Goal: Information Seeking & Learning: Learn about a topic

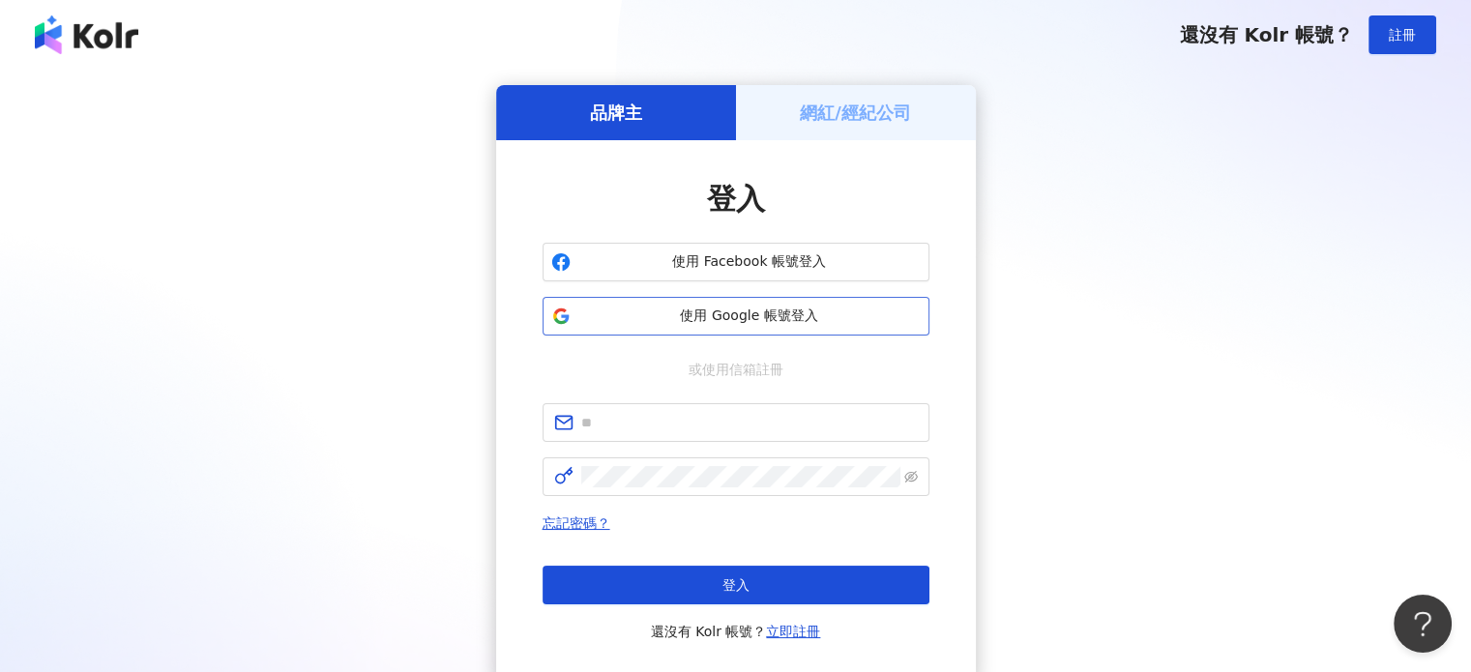
click at [776, 319] on span "使用 Google 帳號登入" at bounding box center [750, 316] width 342 height 19
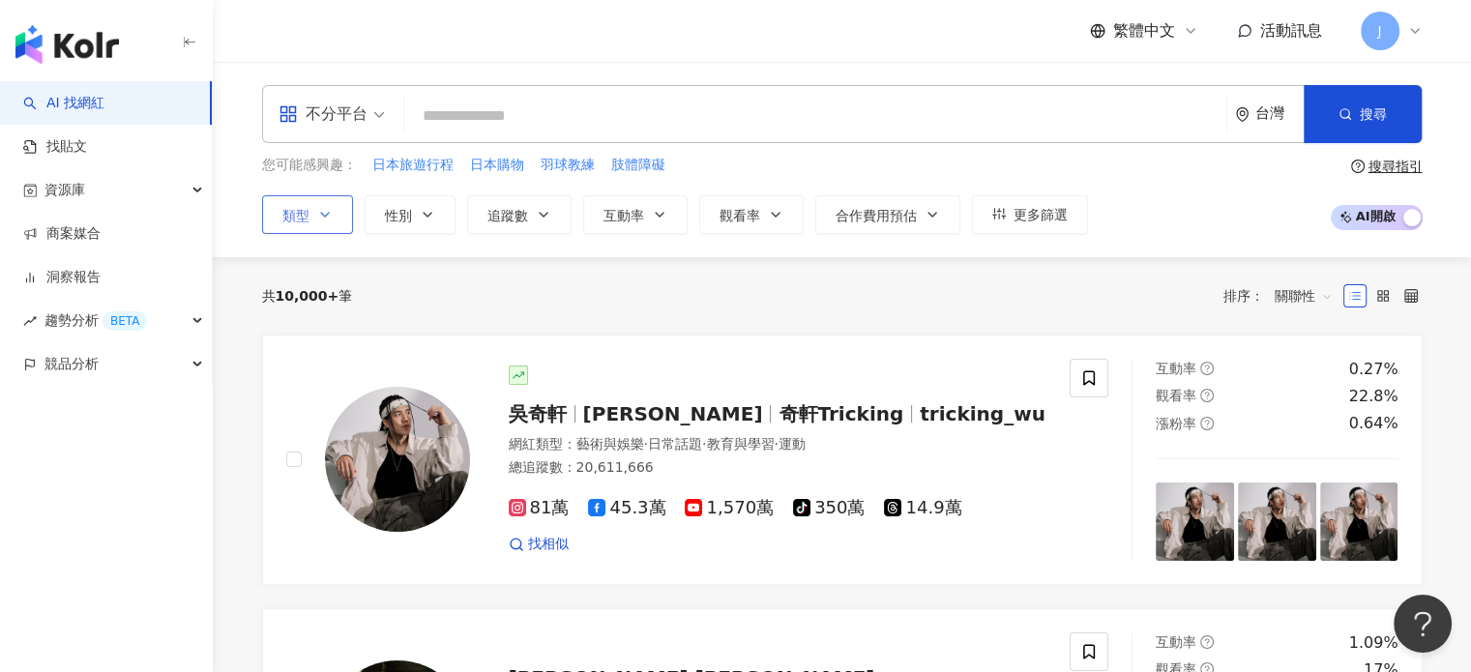
click at [318, 202] on button "類型" at bounding box center [307, 214] width 91 height 39
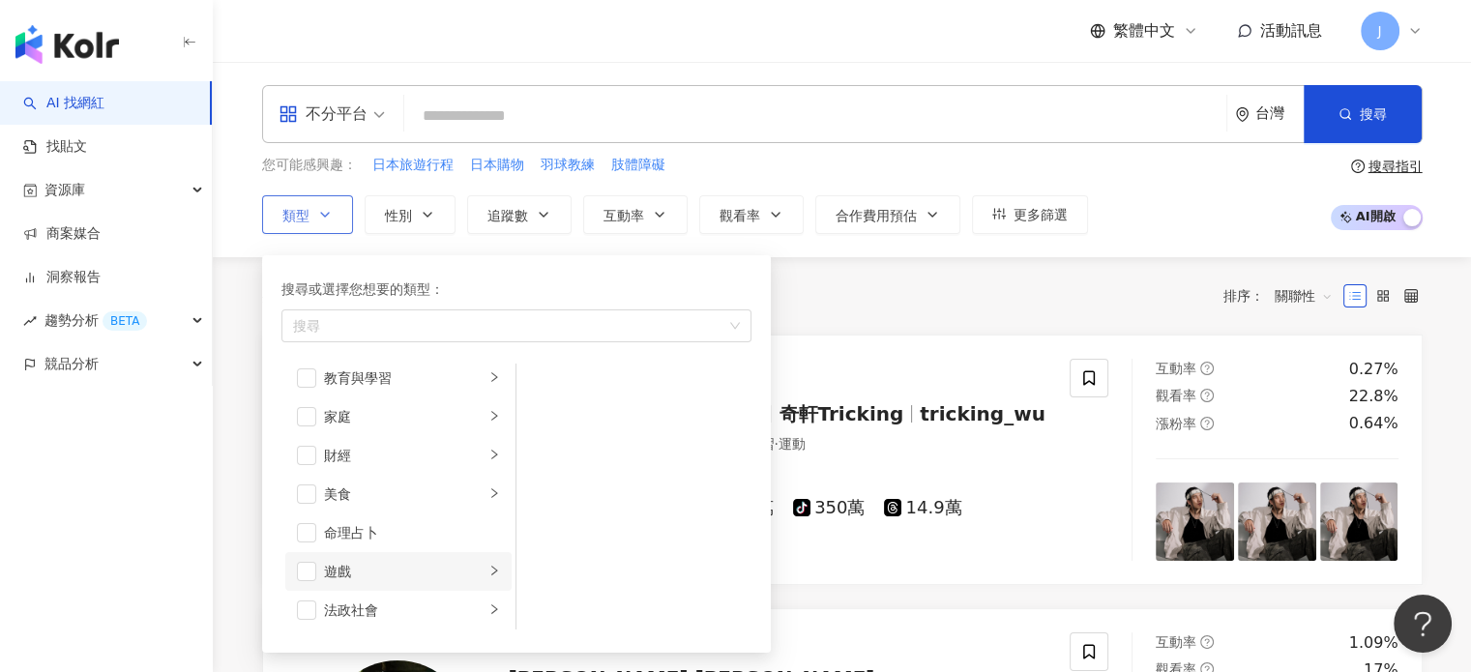
scroll to position [193, 0]
click at [398, 332] on div "button" at bounding box center [506, 325] width 442 height 15
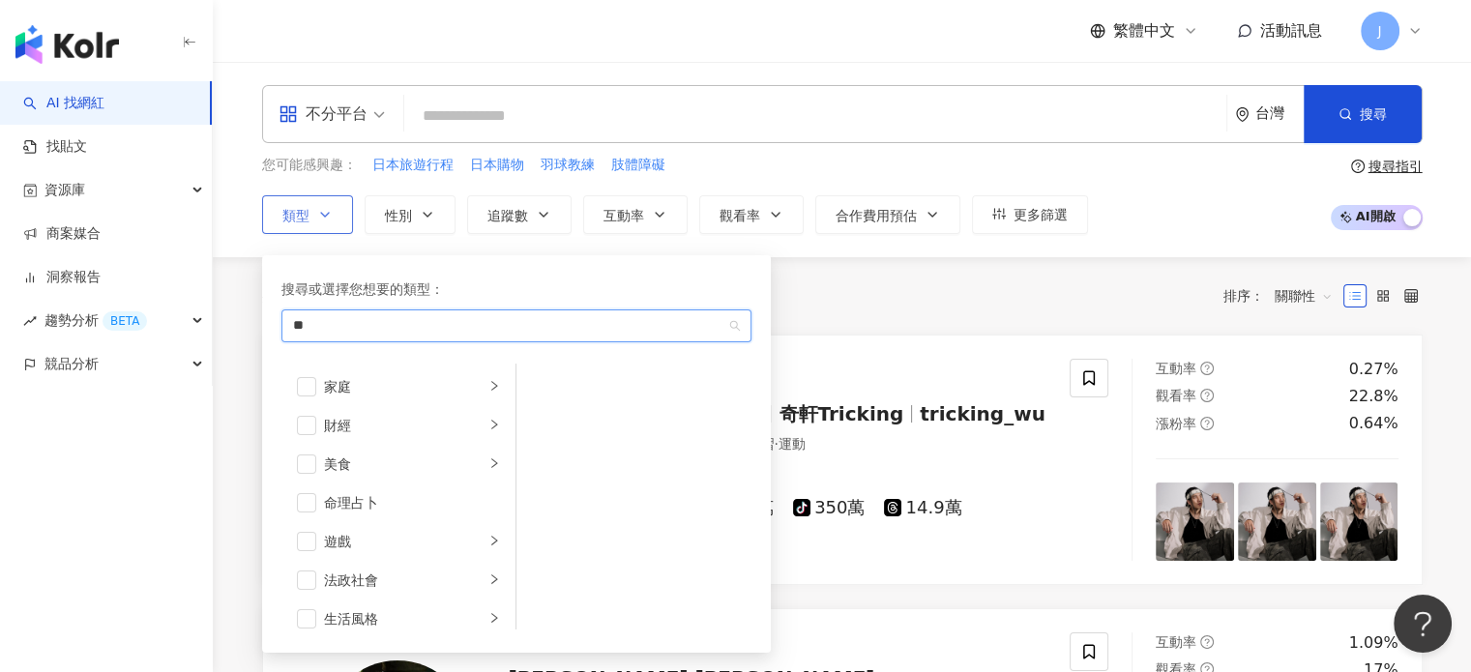
type input "*"
type input "**"
click at [407, 363] on div "家庭 / 親子" at bounding box center [516, 367] width 462 height 35
click at [458, 256] on div "搜尋或選擇您想要的類型： 親子 家庭 / 親子 旅遊 / 親子 旅遊 藝術與娛樂 美妝時尚 氣候和環境 日常話題 教育與學習 家庭 財經 美食 命理占卜 遊戲…" at bounding box center [516, 454] width 509 height 398
click at [936, 329] on div "共 10,000+ 筆 排序： 關聯性" at bounding box center [842, 295] width 1161 height 77
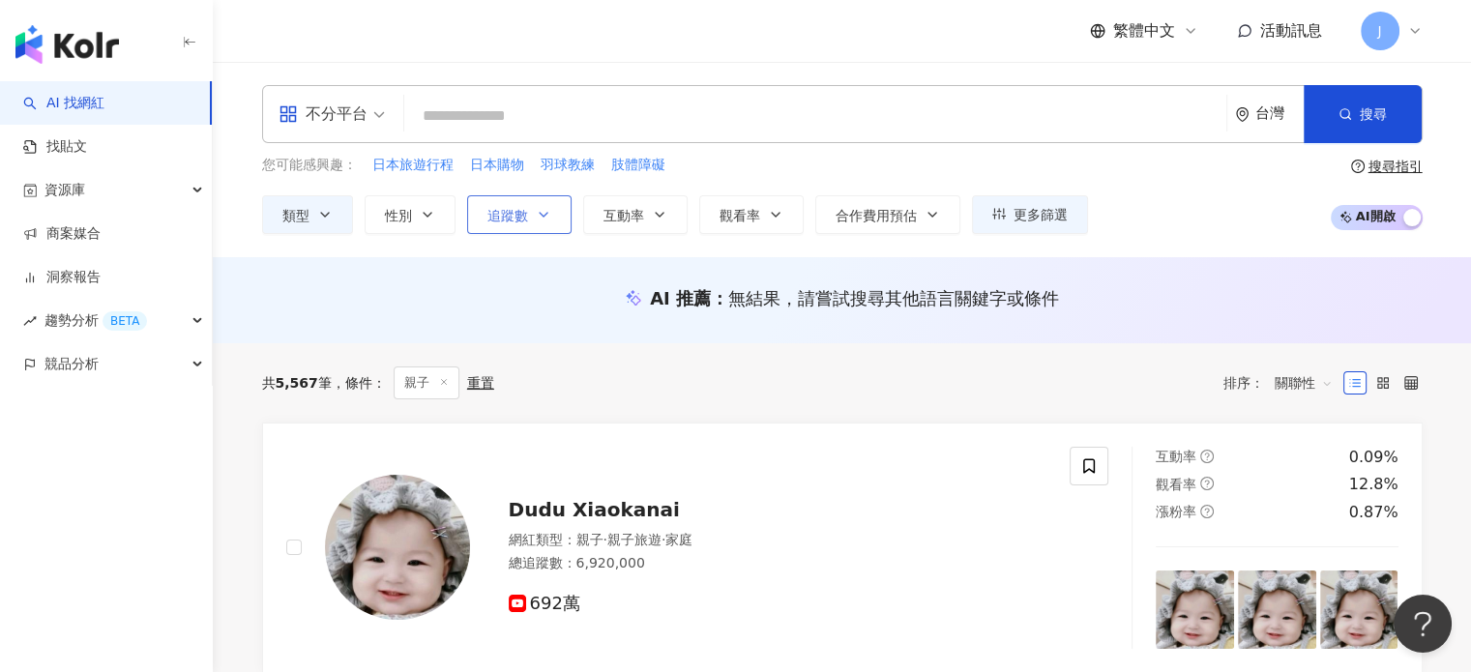
click at [511, 230] on button "追蹤數" at bounding box center [519, 214] width 104 height 39
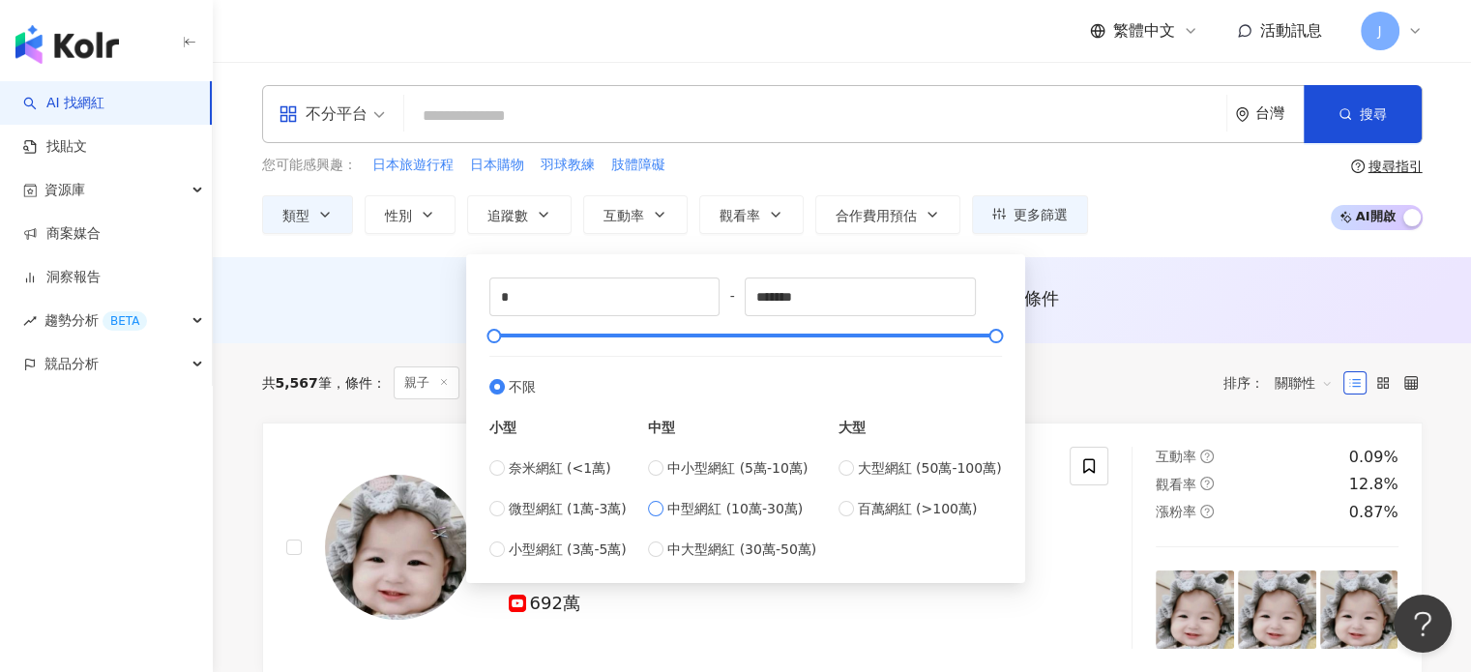
click at [766, 513] on span "中型網紅 (10萬-30萬)" at bounding box center [735, 508] width 135 height 21
type input "******"
click at [1186, 341] on div "AI 推薦 ： 無結果，請嘗試搜尋其他語言關鍵字或條件" at bounding box center [842, 300] width 1259 height 86
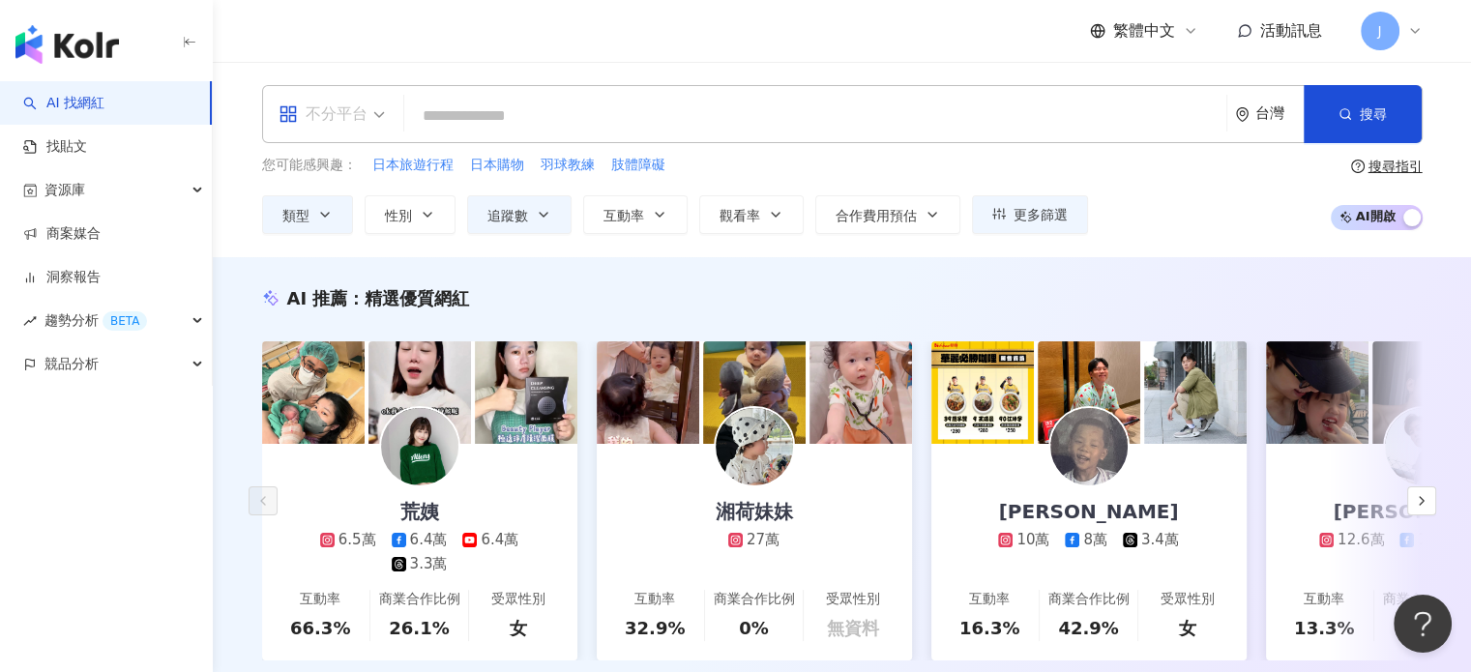
click at [352, 119] on div "不分平台" at bounding box center [323, 114] width 89 height 31
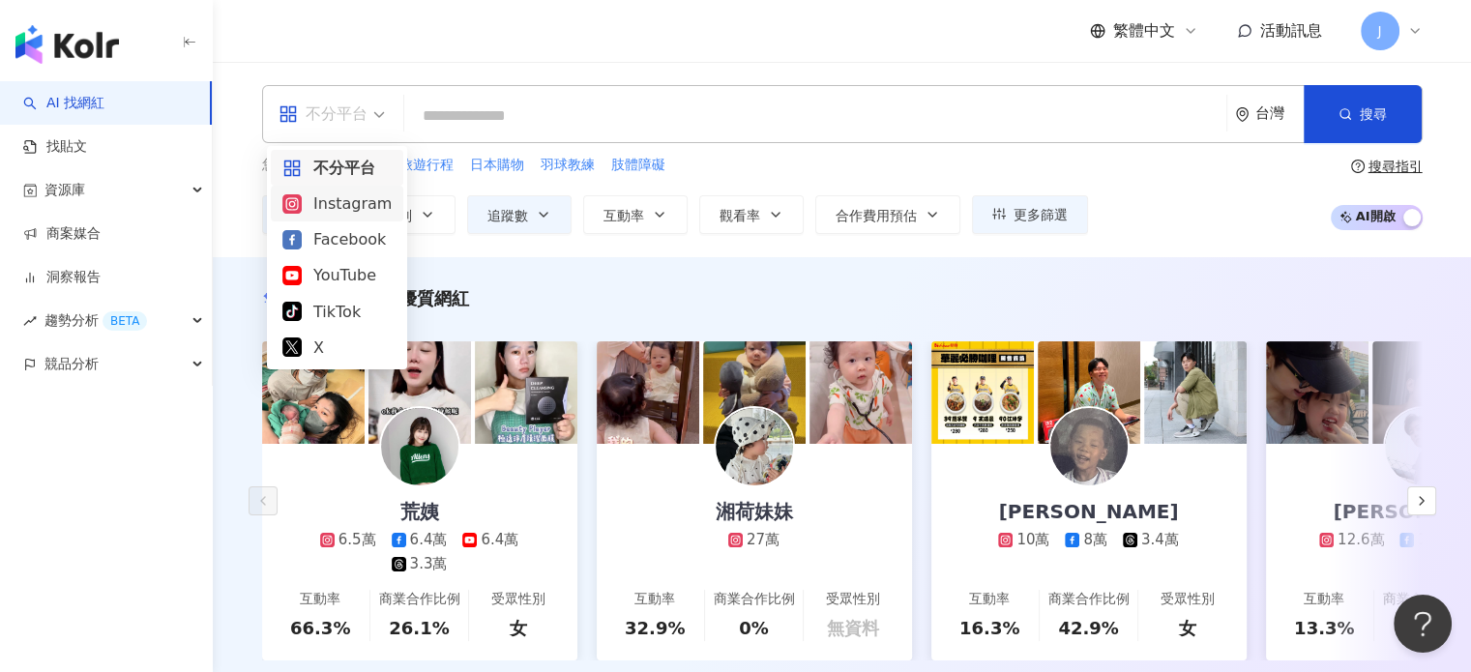
click at [360, 208] on div "Instagram" at bounding box center [336, 204] width 109 height 24
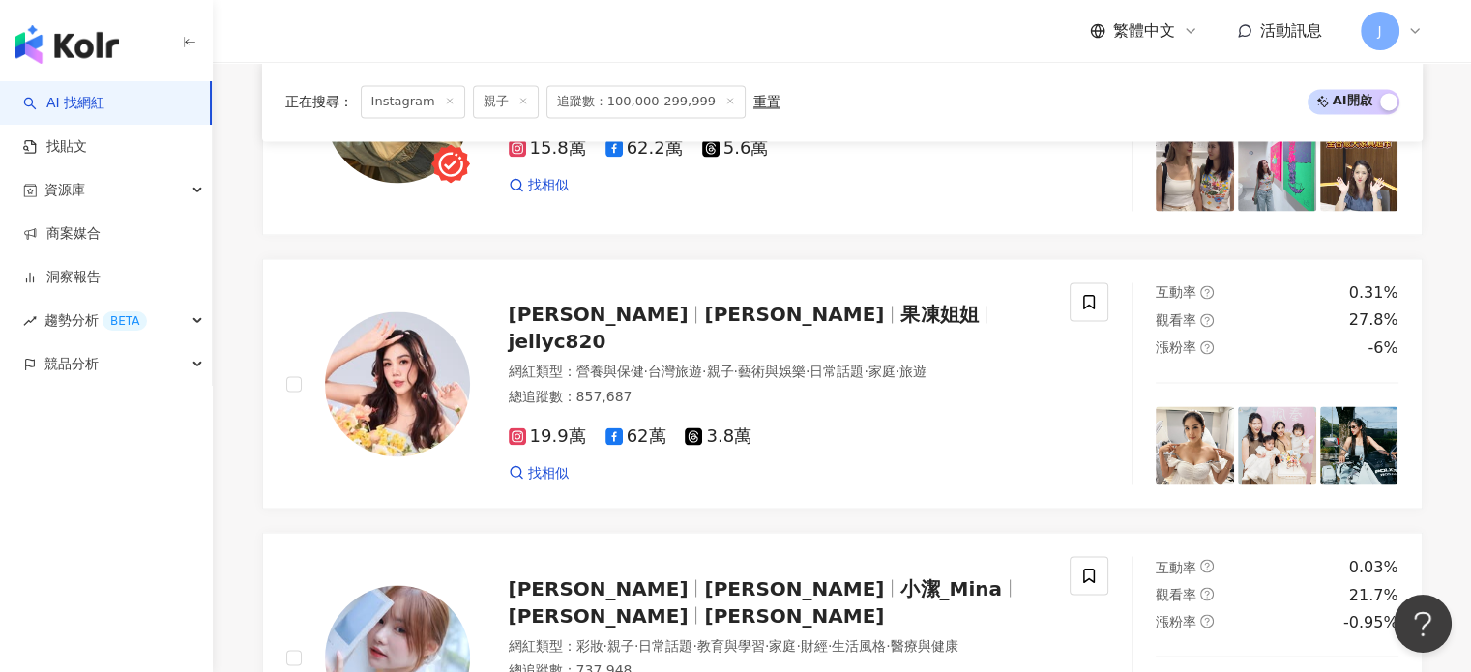
scroll to position [3579, 0]
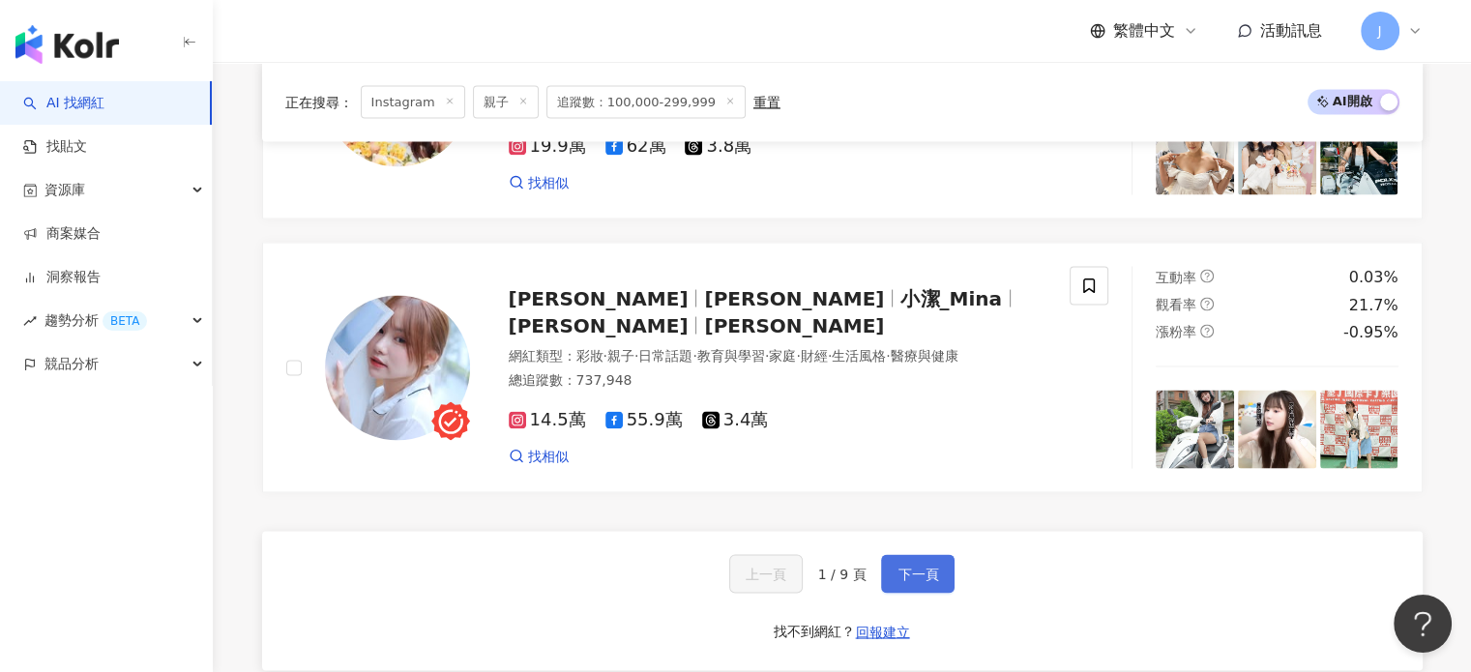
click at [913, 579] on span "下一頁" at bounding box center [918, 573] width 41 height 15
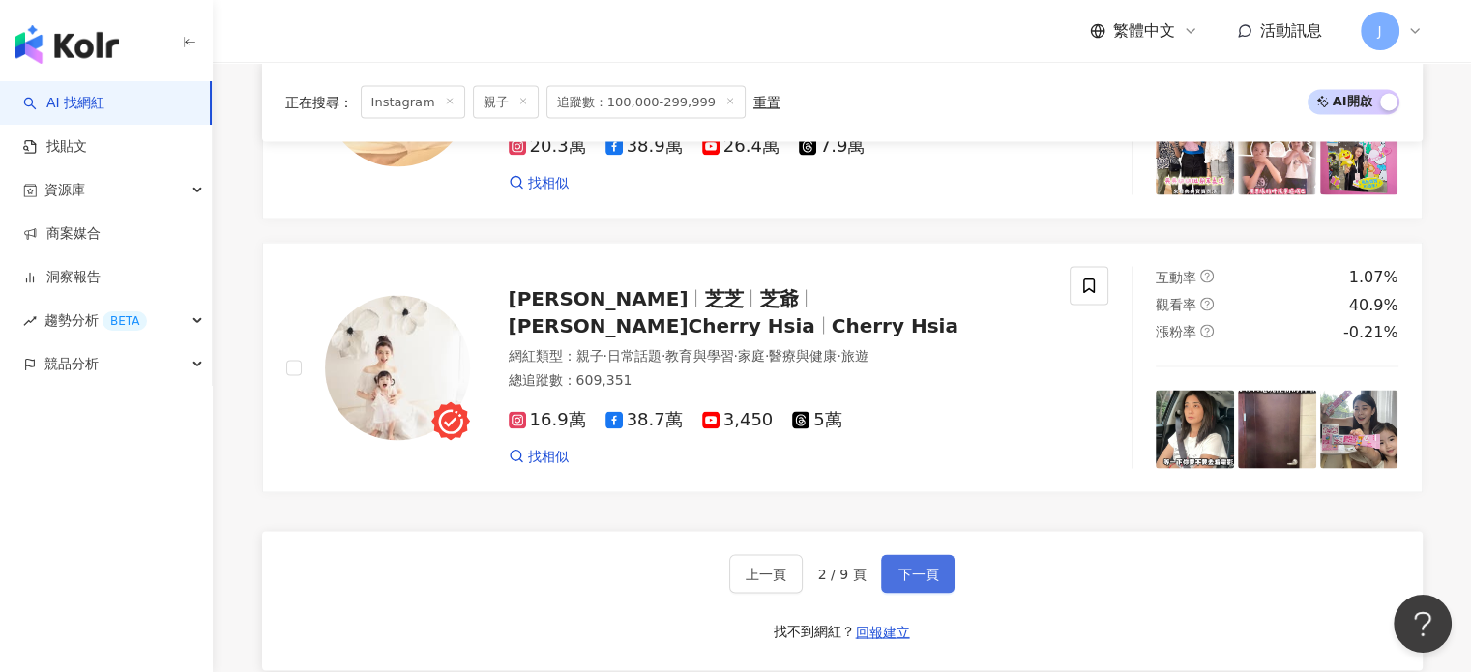
click at [929, 581] on span "下一頁" at bounding box center [918, 573] width 41 height 15
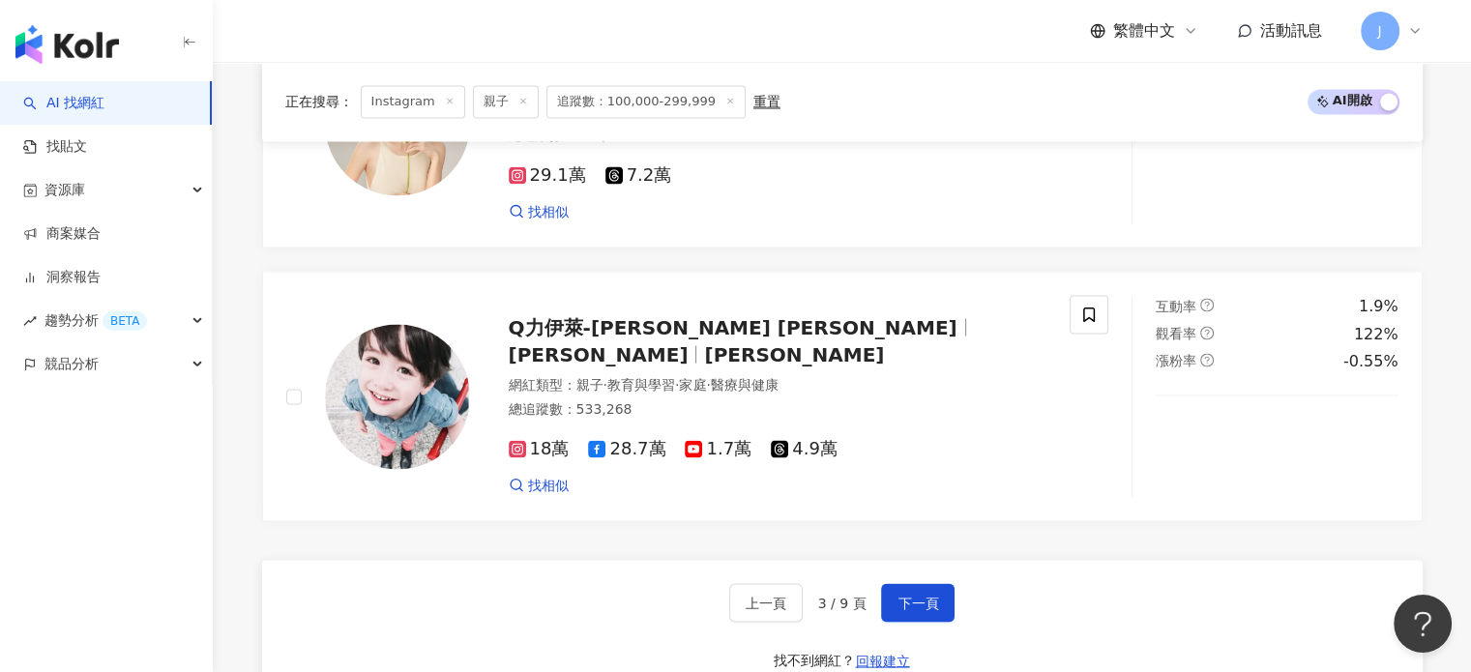
scroll to position [3870, 0]
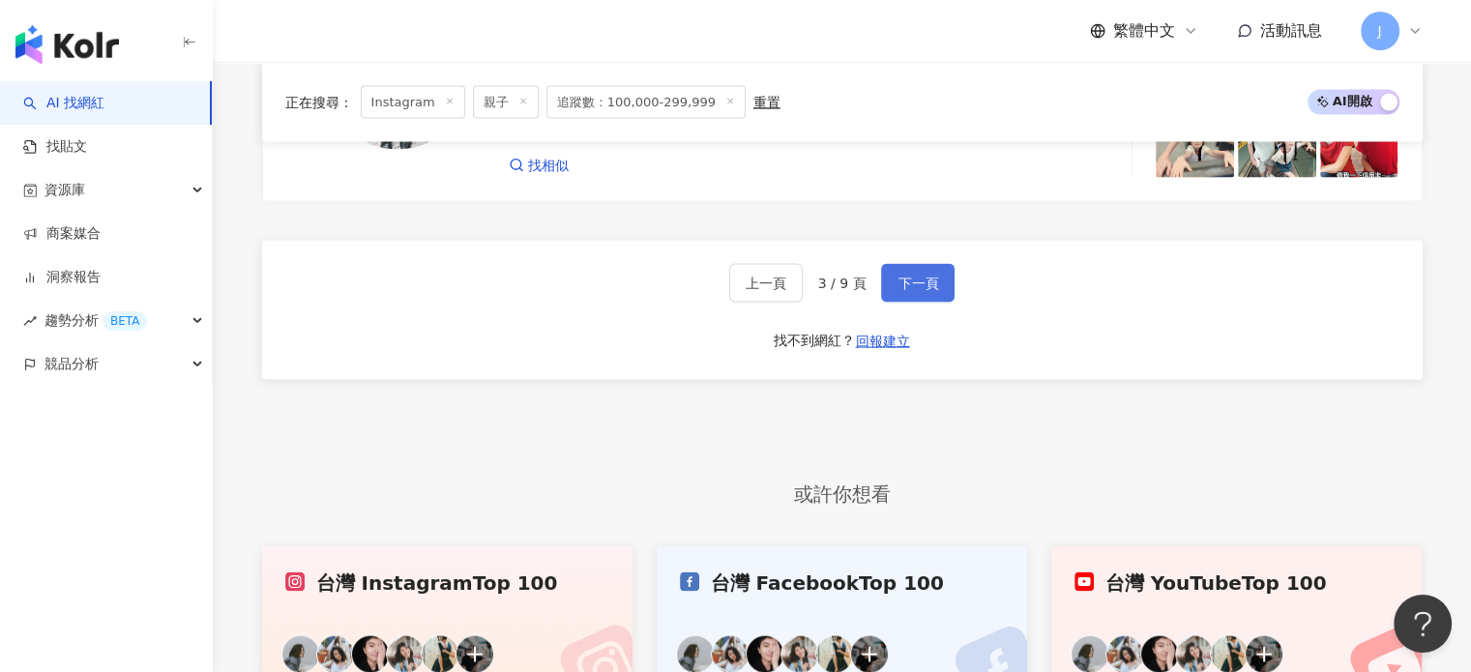
click at [905, 282] on span "下一頁" at bounding box center [918, 283] width 41 height 15
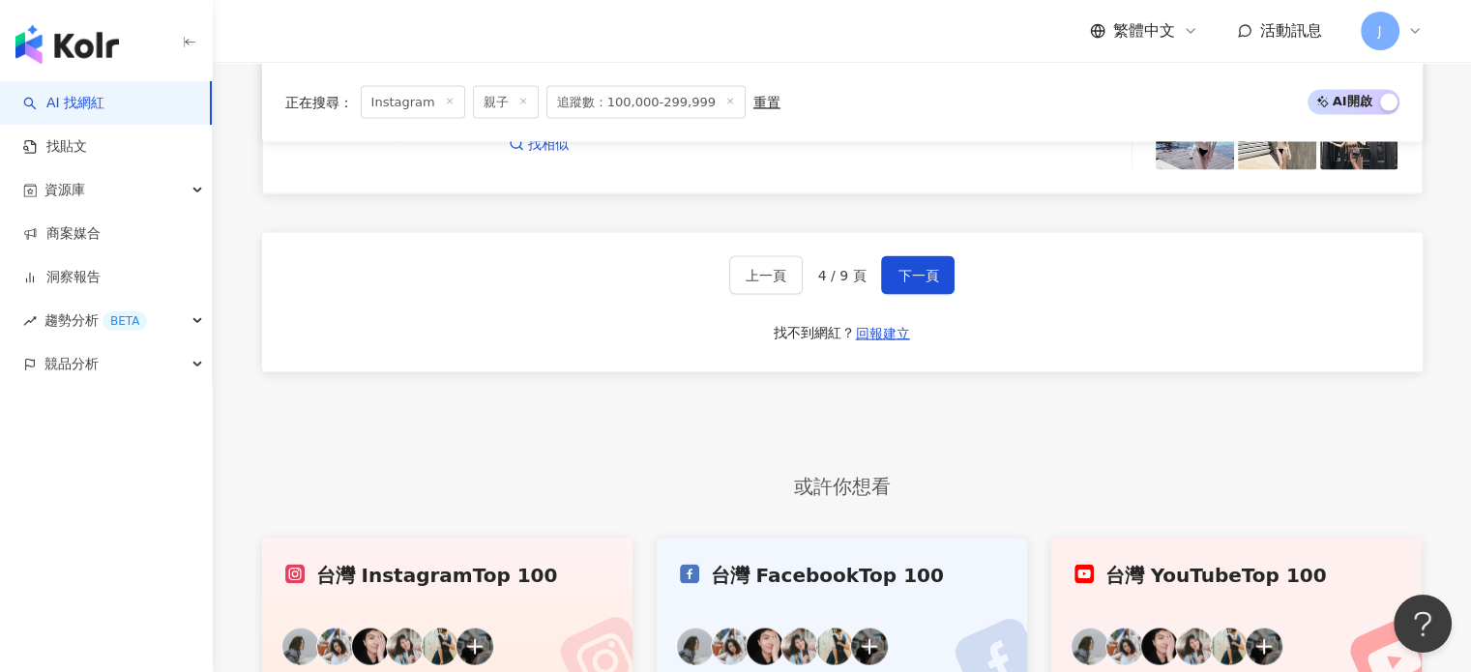
scroll to position [3676, 0]
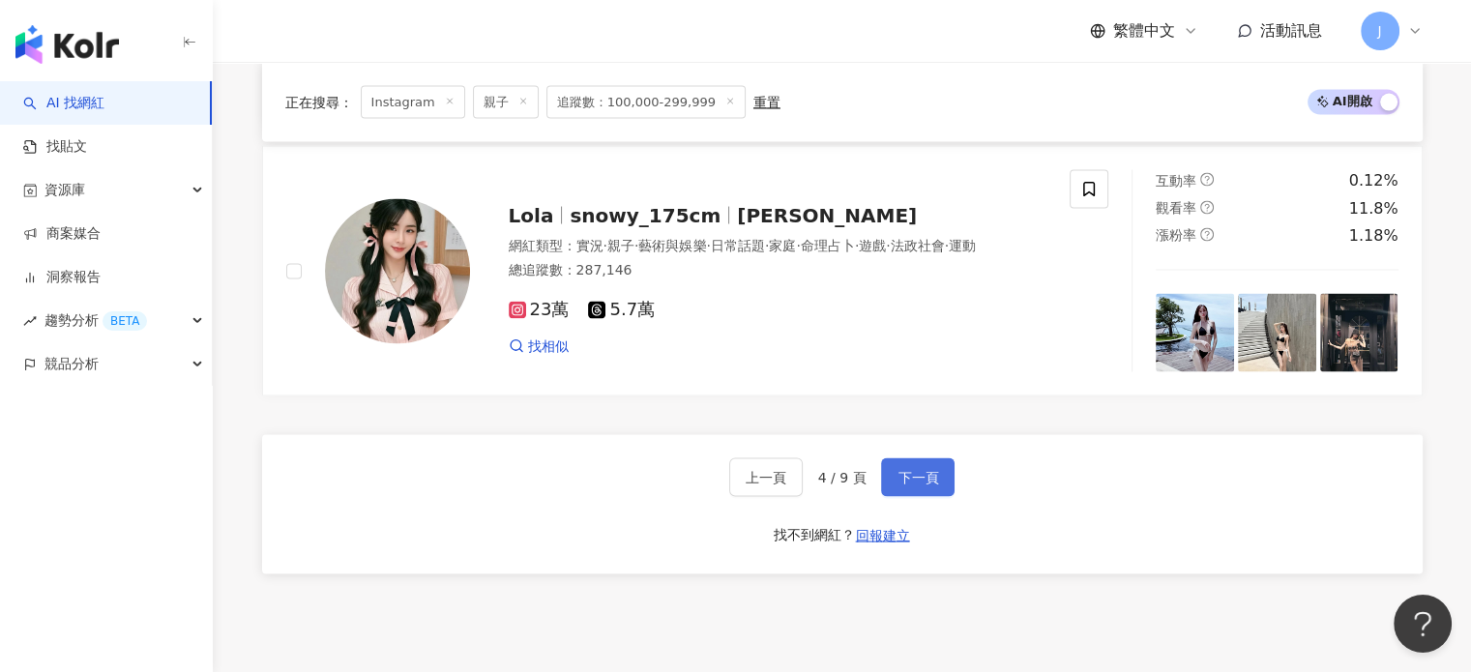
click at [905, 485] on span "下一頁" at bounding box center [918, 476] width 41 height 15
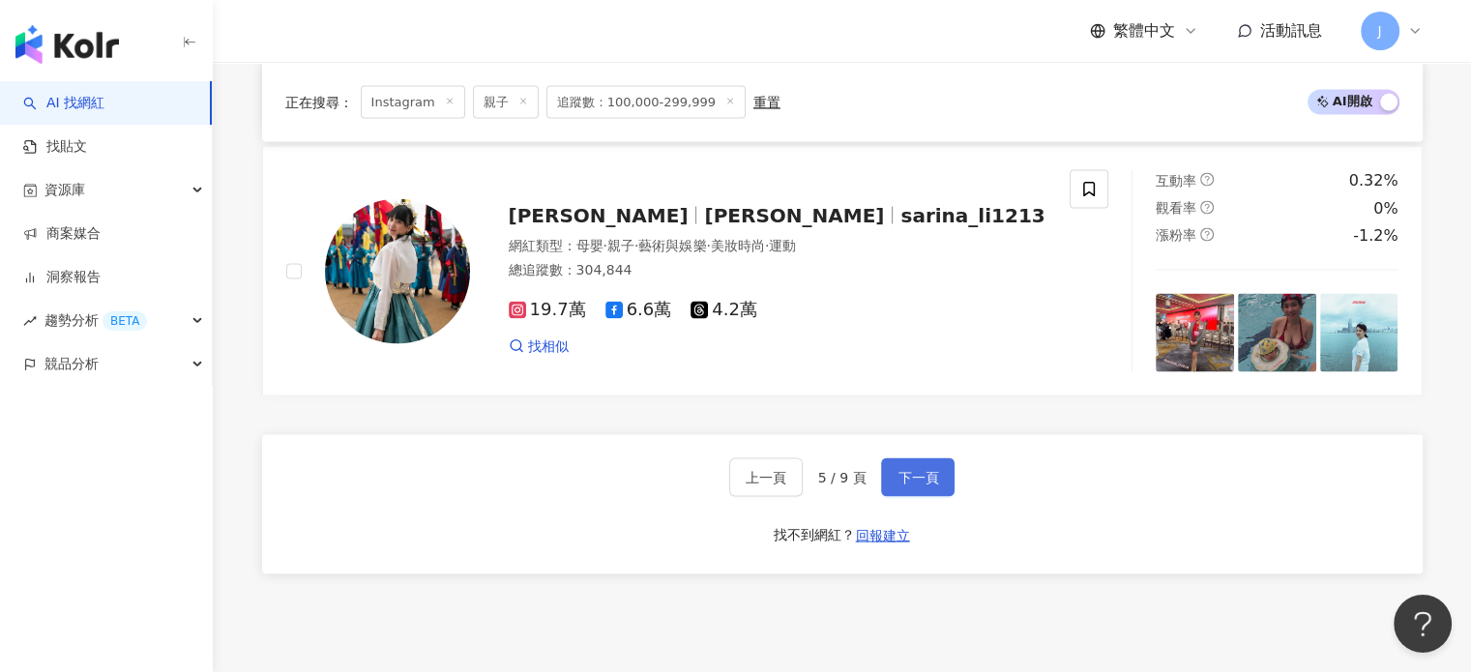
click at [936, 490] on button "下一頁" at bounding box center [918, 477] width 74 height 39
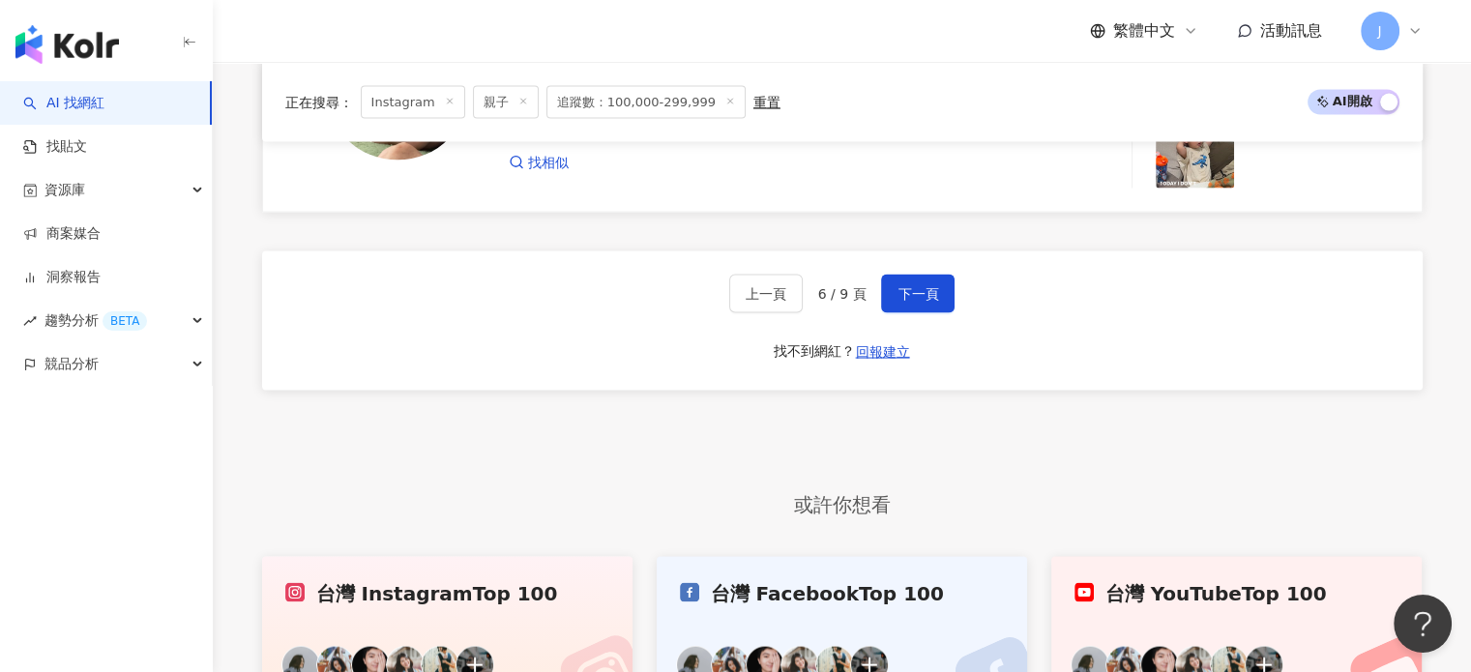
scroll to position [3634, 0]
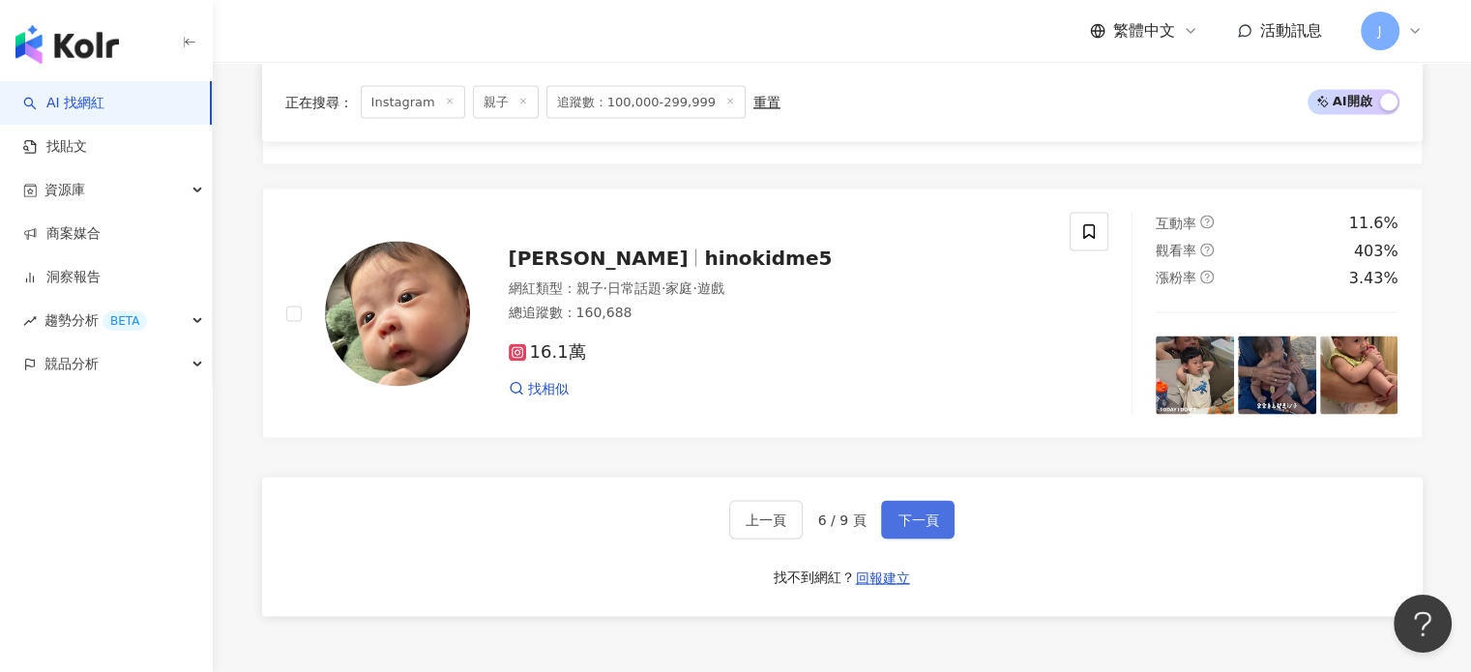
click at [902, 521] on span "下一頁" at bounding box center [918, 519] width 41 height 15
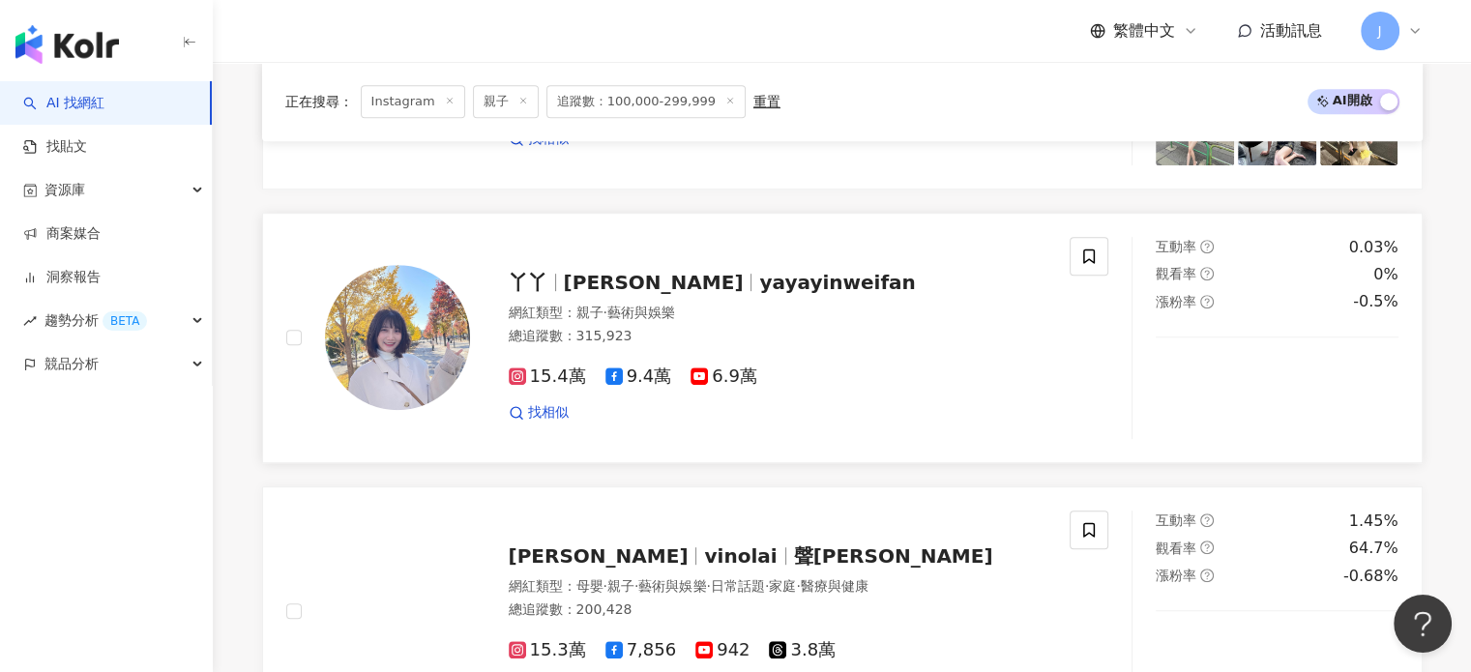
scroll to position [1258, 0]
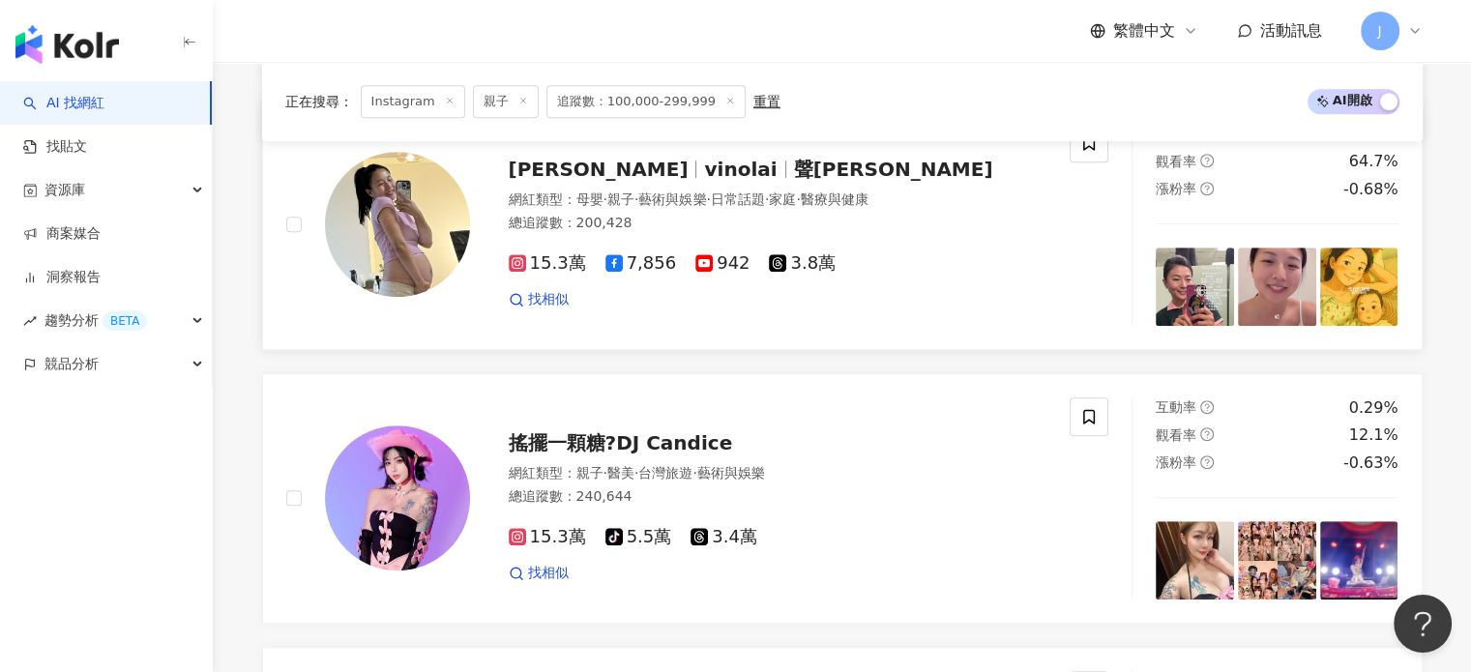
click at [698, 251] on div "15.3萬 7,856 942 3.8萬 找相似" at bounding box center [778, 274] width 539 height 72
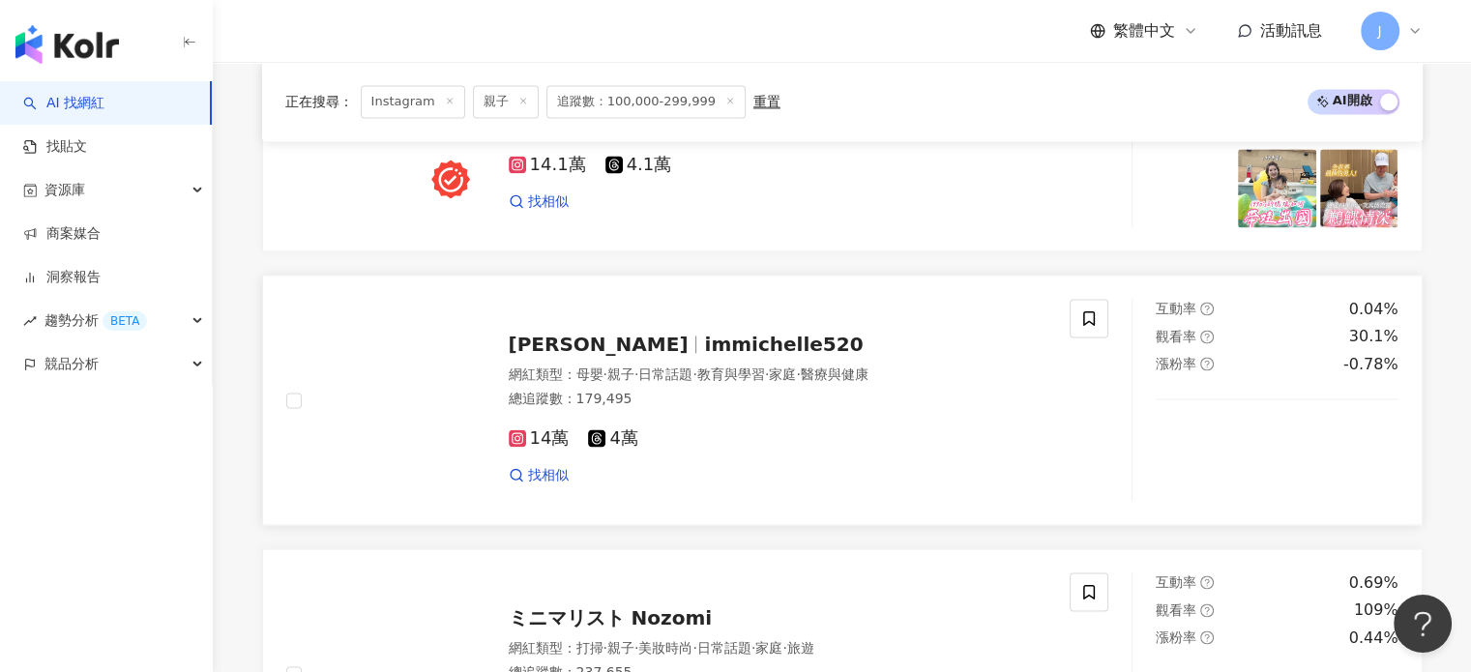
scroll to position [3579, 0]
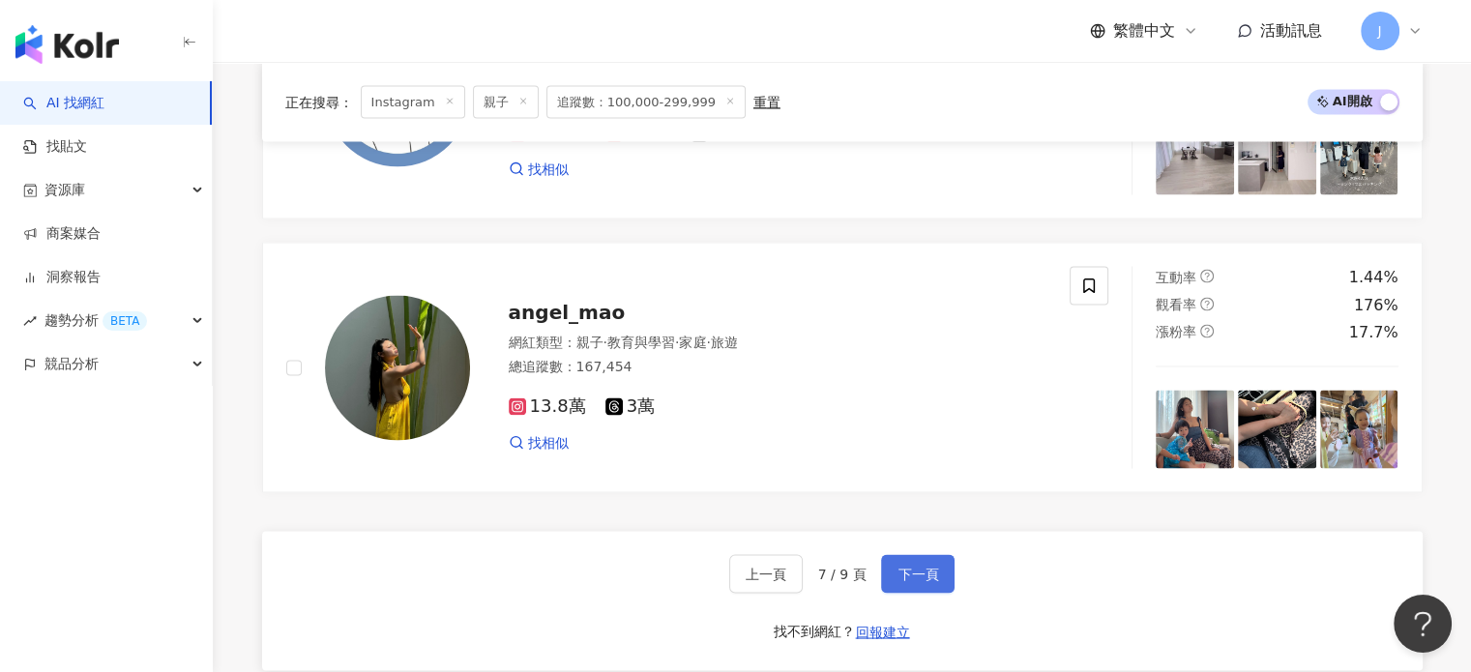
click at [934, 581] on span "下一頁" at bounding box center [918, 573] width 41 height 15
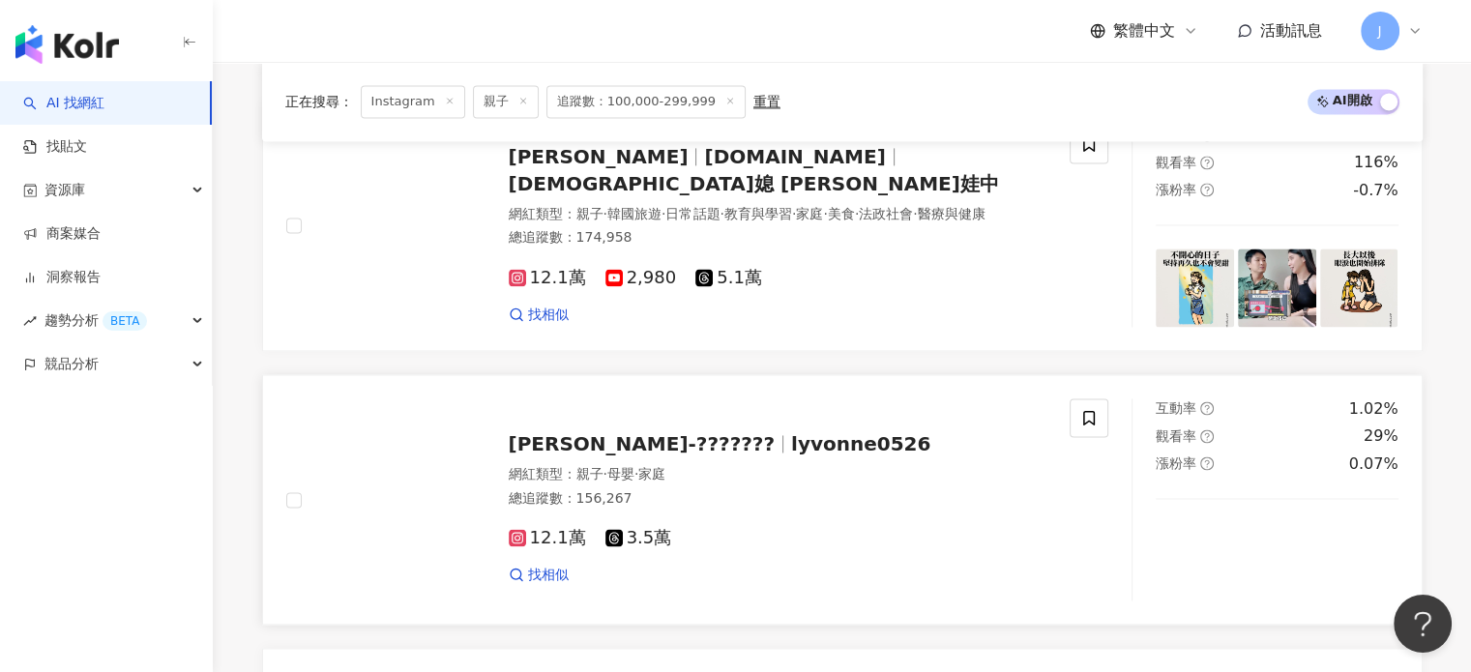
scroll to position [2902, 0]
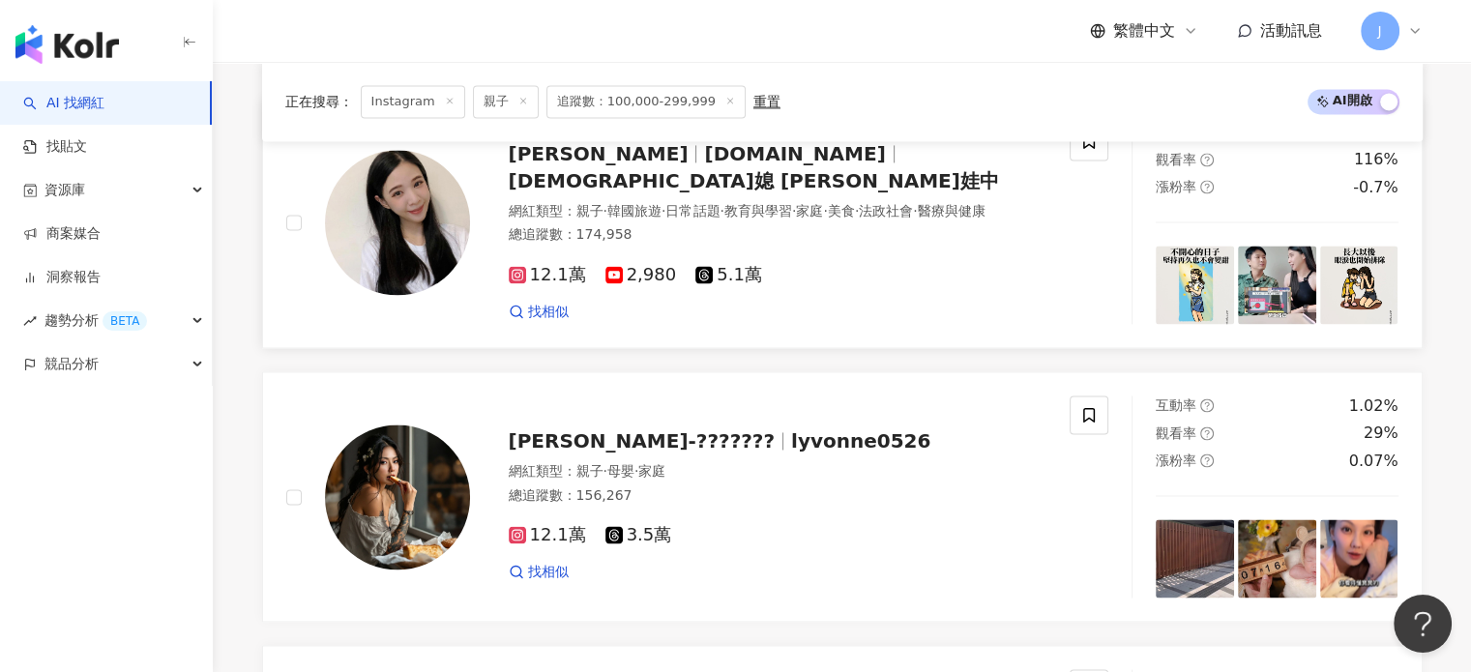
click at [838, 243] on div "總追蹤數 ： 174,958" at bounding box center [778, 234] width 539 height 19
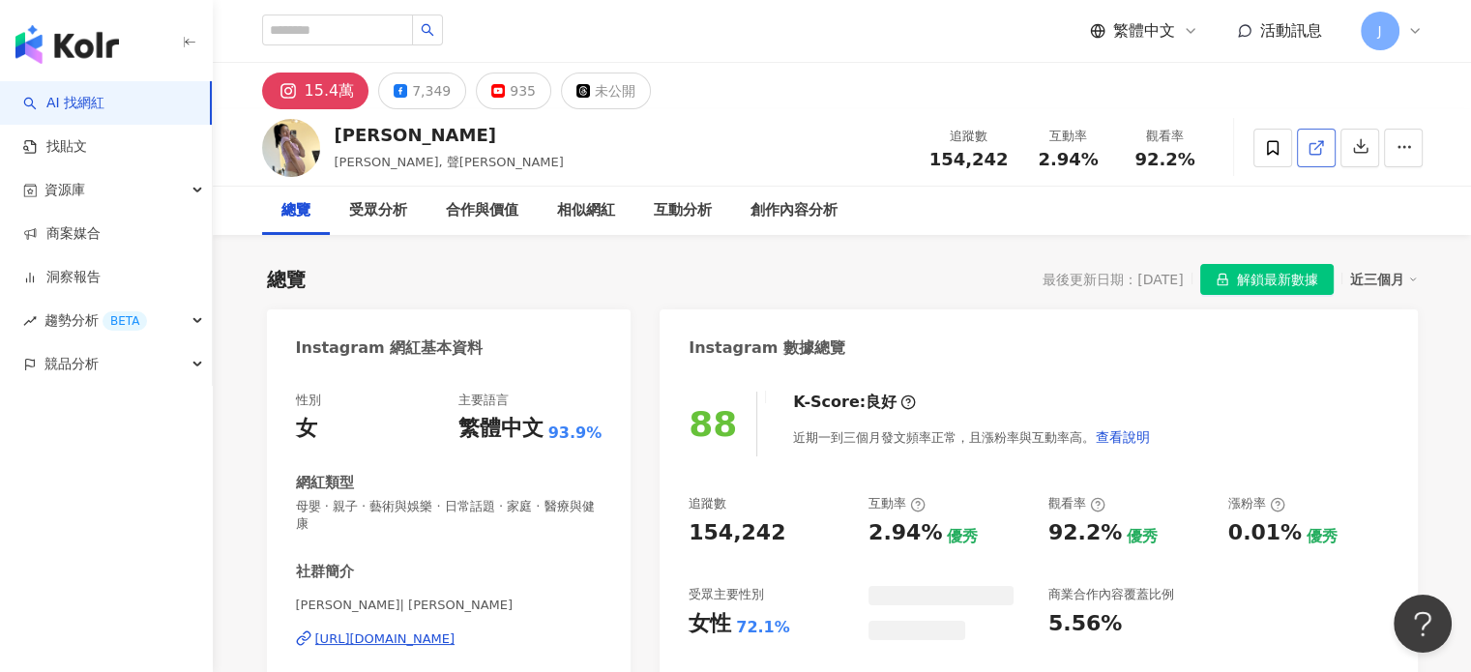
click at [1308, 143] on icon at bounding box center [1316, 147] width 17 height 17
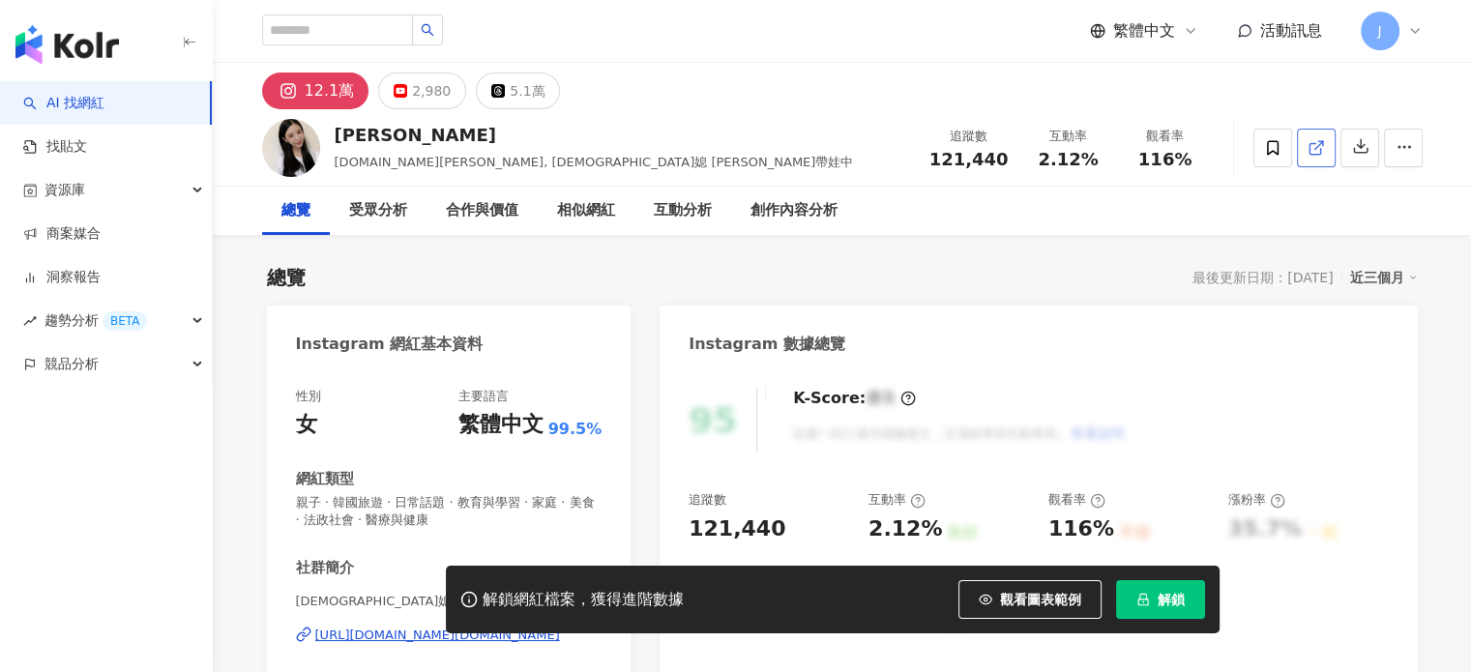
drag, startPoint x: 1063, startPoint y: 212, endPoint x: 1308, endPoint y: 155, distance: 251.3
click at [1308, 155] on icon at bounding box center [1316, 147] width 17 height 17
